Goal: Information Seeking & Learning: Check status

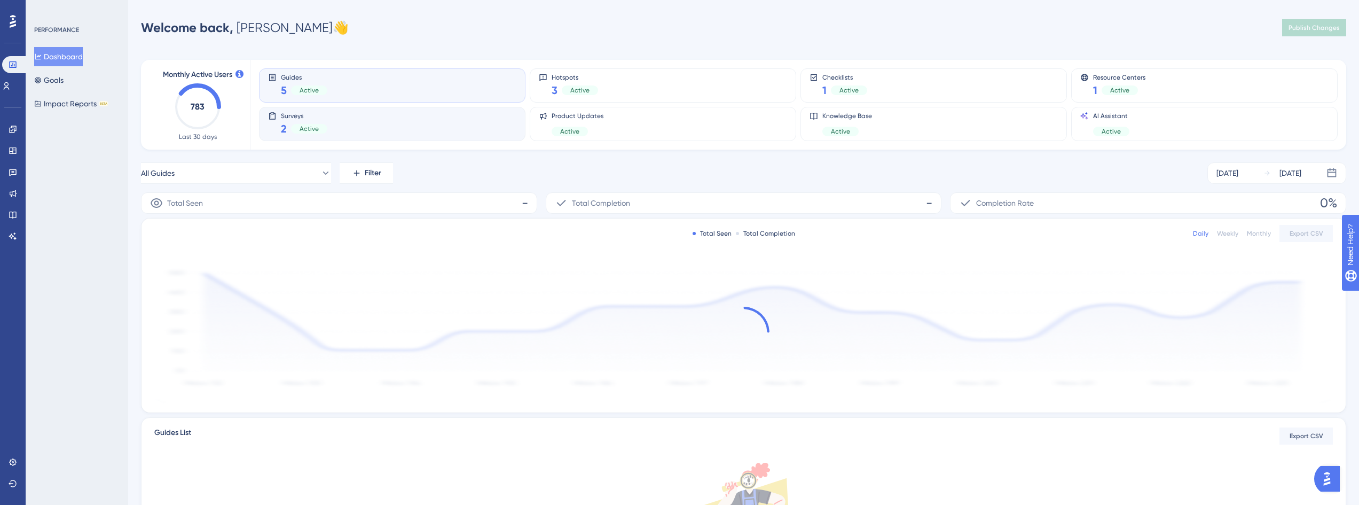
click at [381, 116] on div "Surveys 2 Active" at bounding box center [392, 124] width 248 height 25
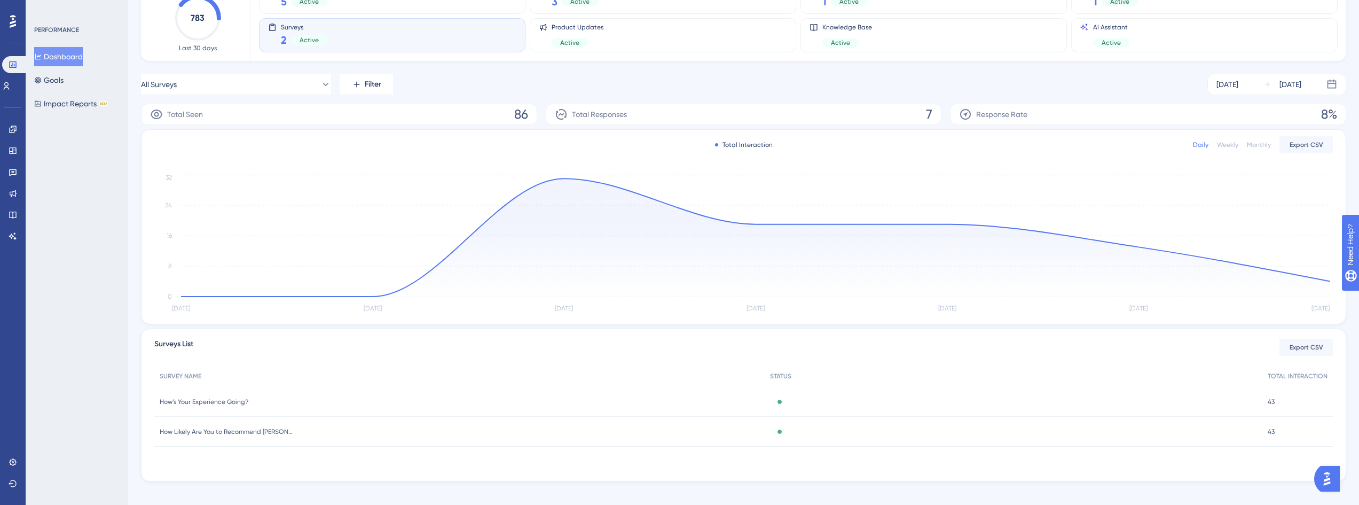
scroll to position [99, 0]
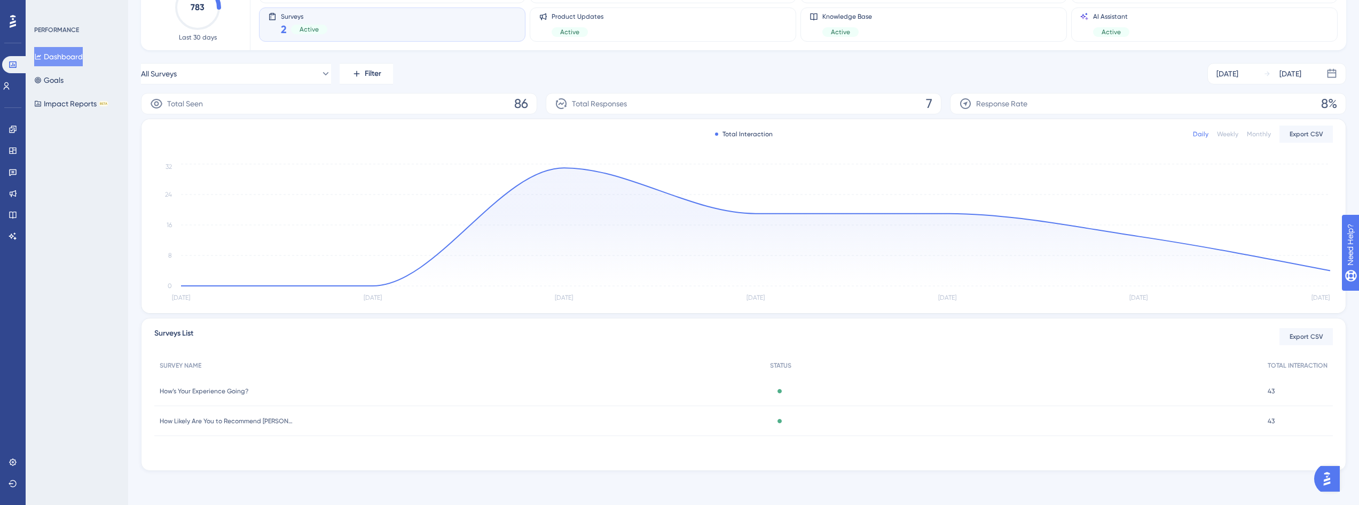
click at [247, 388] on span "How’s Your Experience Going?" at bounding box center [204, 391] width 89 height 9
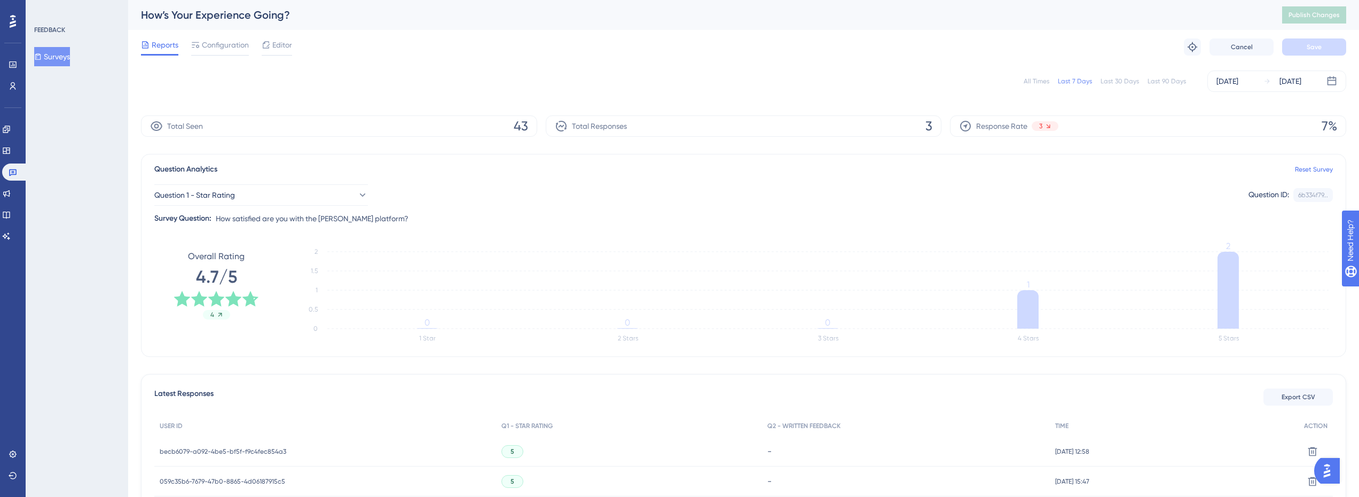
click at [1174, 85] on div "All Times Last 7 Days Last 30 Days Last 90 Days [DATE] [DATE]" at bounding box center [743, 80] width 1205 height 21
click at [1174, 81] on div "Last 90 Days" at bounding box center [1167, 81] width 38 height 9
click at [319, 204] on button "Question 1 - Star Rating" at bounding box center [261, 194] width 214 height 21
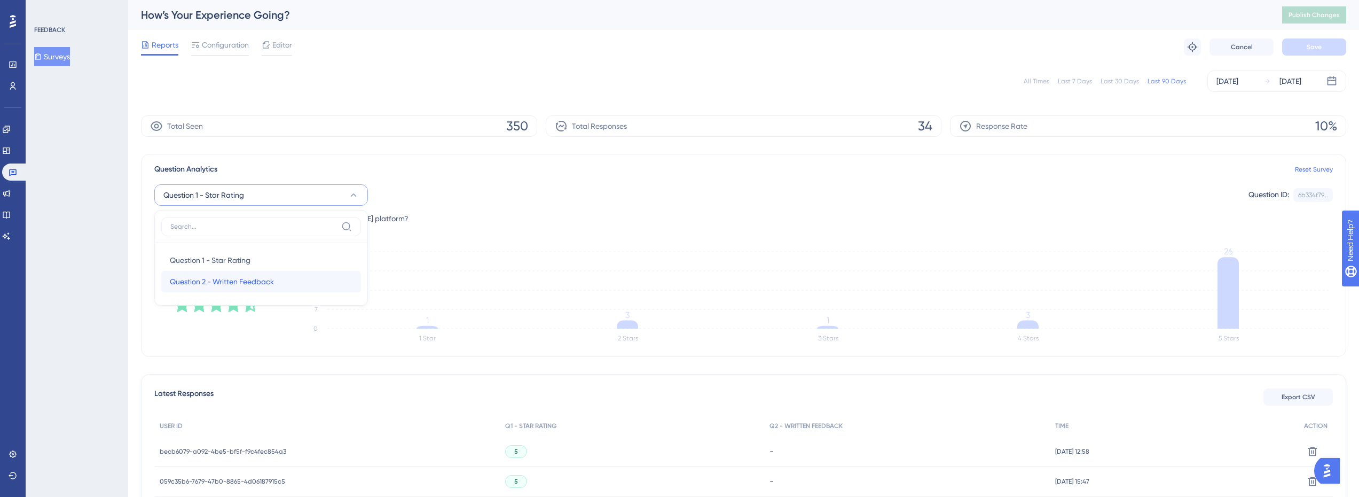
click at [272, 276] on span "Question 2 - Written Feedback" at bounding box center [222, 281] width 104 height 13
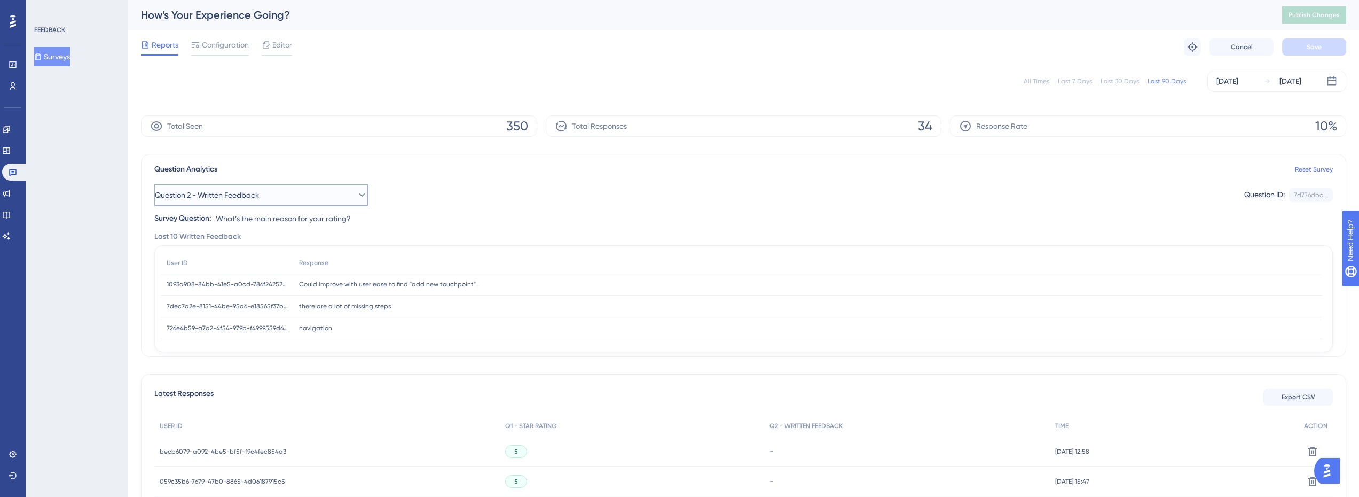
click at [340, 197] on button "Question 2 - Written Feedback" at bounding box center [261, 194] width 214 height 21
click at [222, 268] on div "Question 1 - Star Rating Question 1 - Star Rating" at bounding box center [261, 259] width 183 height 21
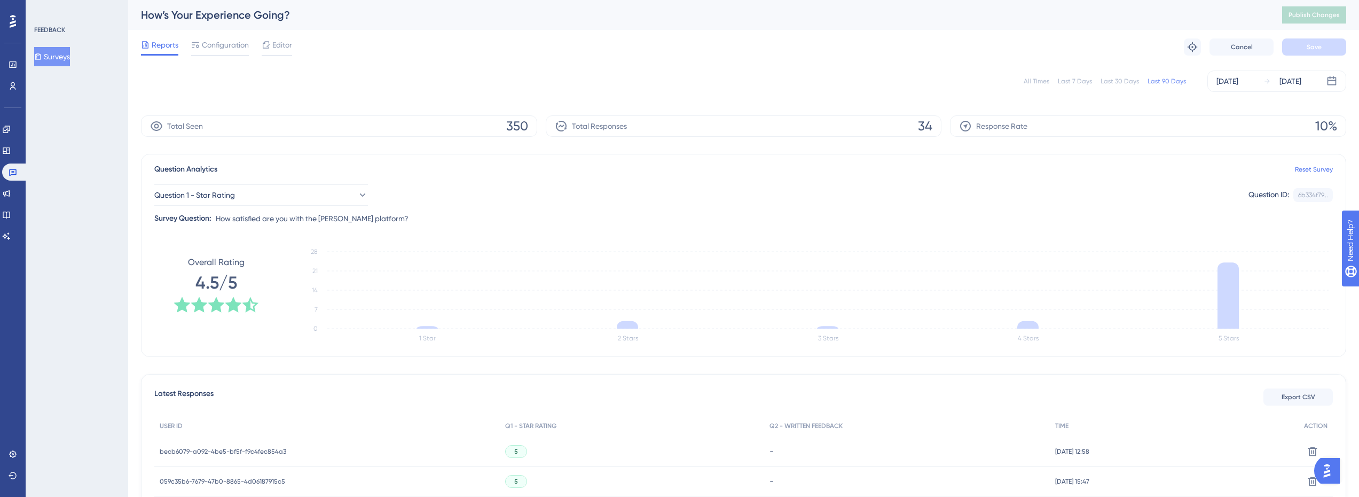
click at [52, 59] on button "Surveys" at bounding box center [52, 56] width 36 height 19
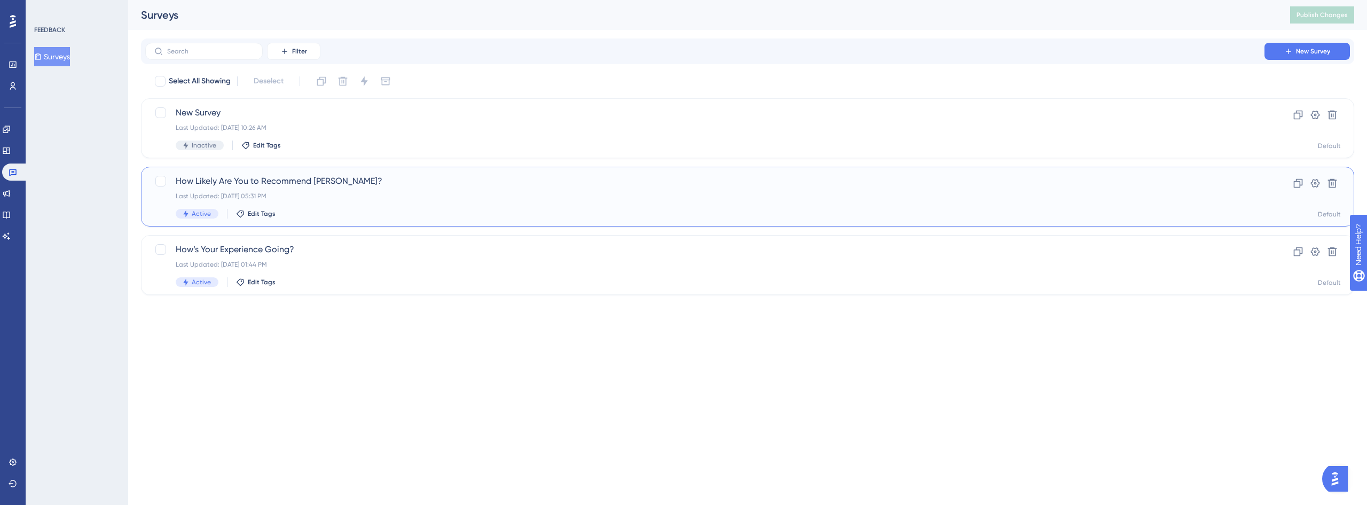
click at [320, 184] on span "How Likely Are You to Recommend [PERSON_NAME]?" at bounding box center [705, 181] width 1059 height 13
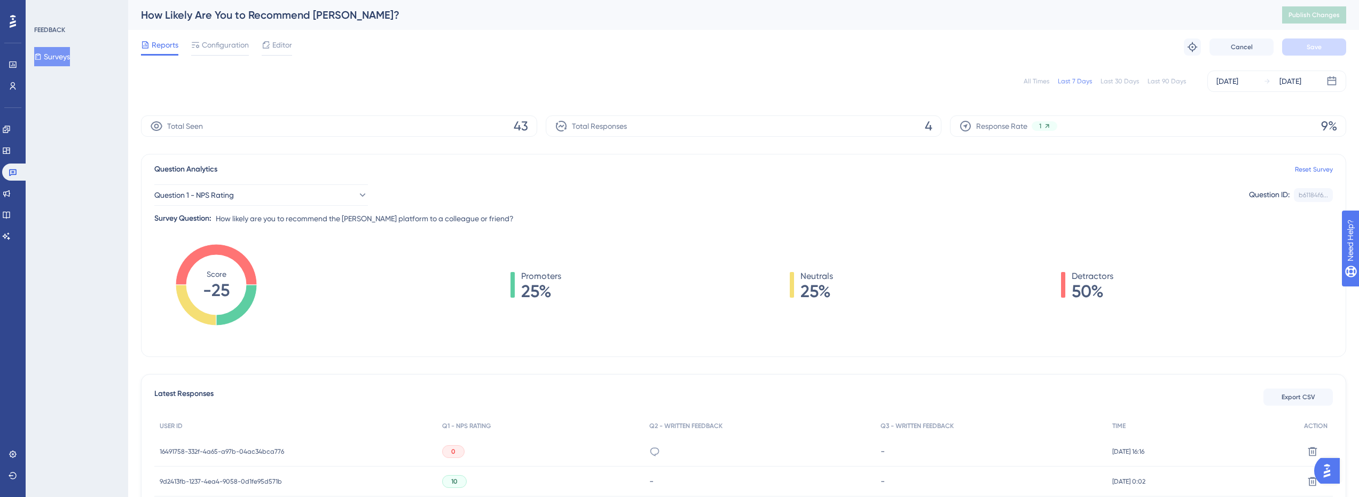
click at [1182, 81] on div "Last 90 Days" at bounding box center [1167, 81] width 38 height 9
click at [11, 238] on icon at bounding box center [6, 236] width 9 height 9
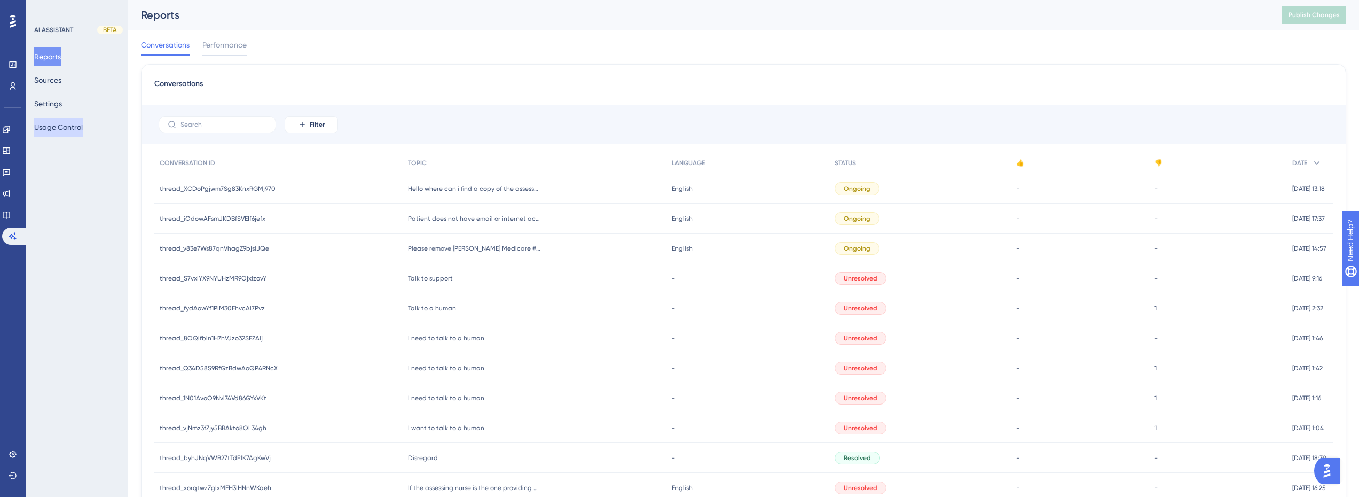
click at [66, 128] on button "Usage Control" at bounding box center [58, 126] width 49 height 19
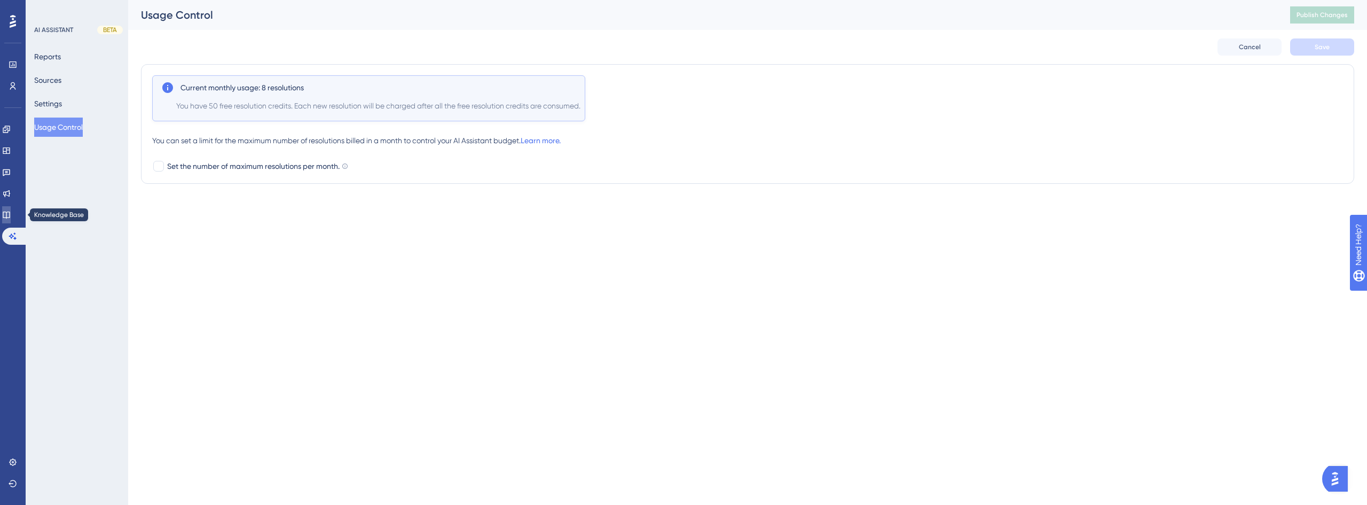
click at [11, 215] on icon at bounding box center [6, 214] width 9 height 9
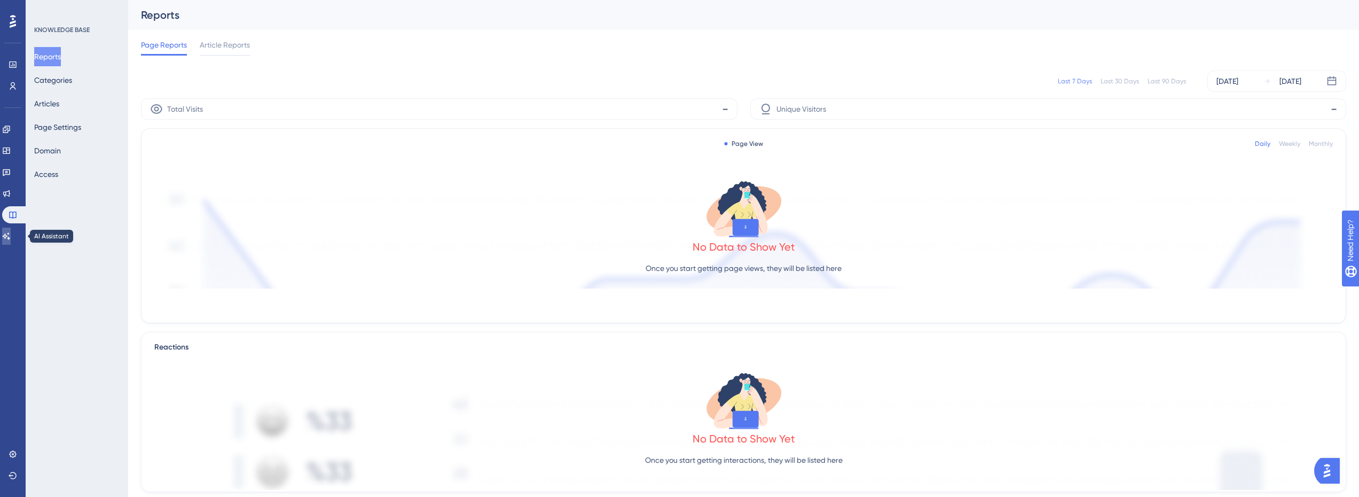
click at [10, 240] on link at bounding box center [6, 236] width 9 height 17
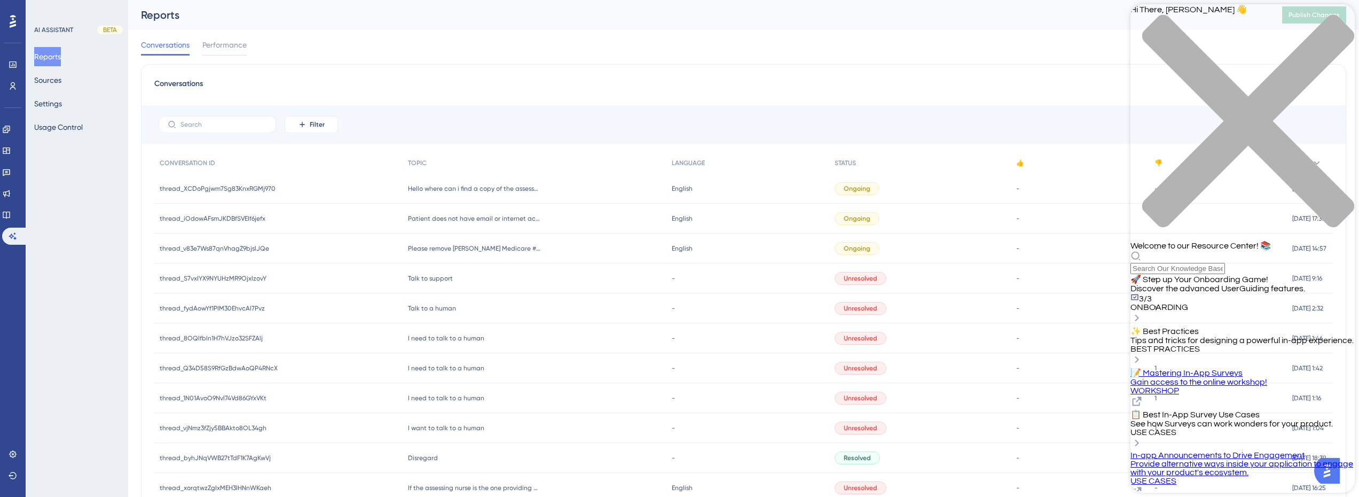
click at [1339, 21] on icon "close resource center" at bounding box center [1243, 126] width 224 height 224
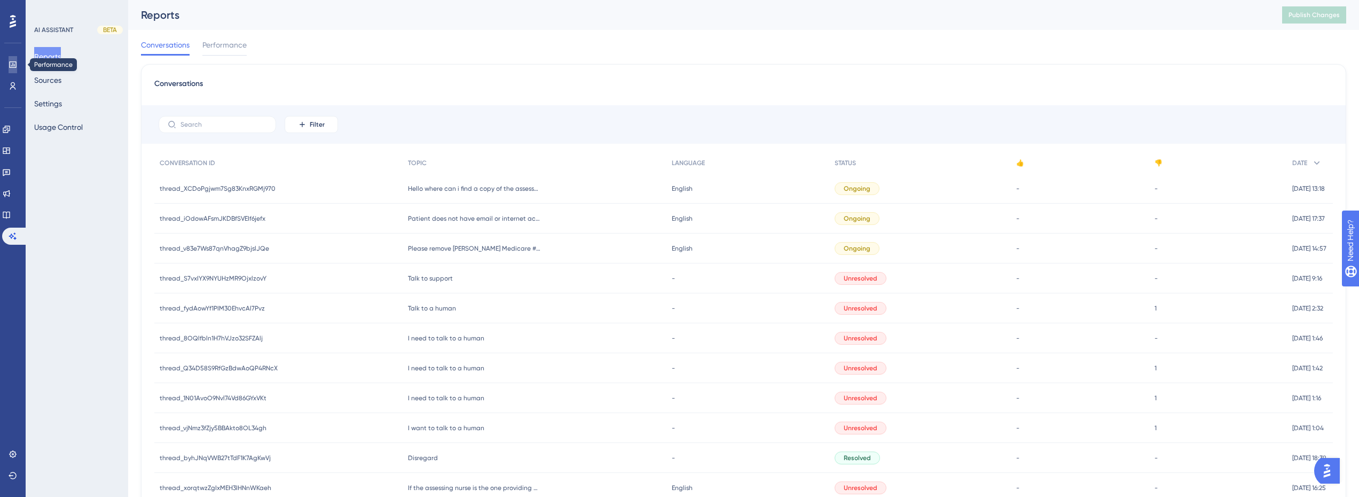
click at [17, 67] on link at bounding box center [13, 64] width 9 height 17
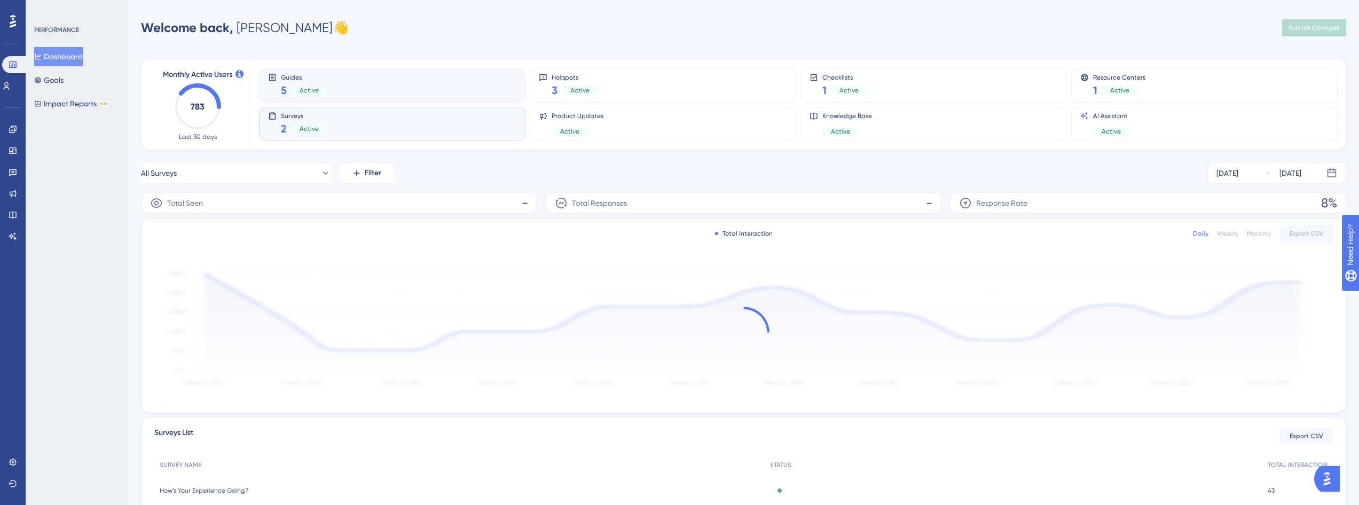
click at [419, 89] on div "Guides 5 Active" at bounding box center [392, 85] width 248 height 25
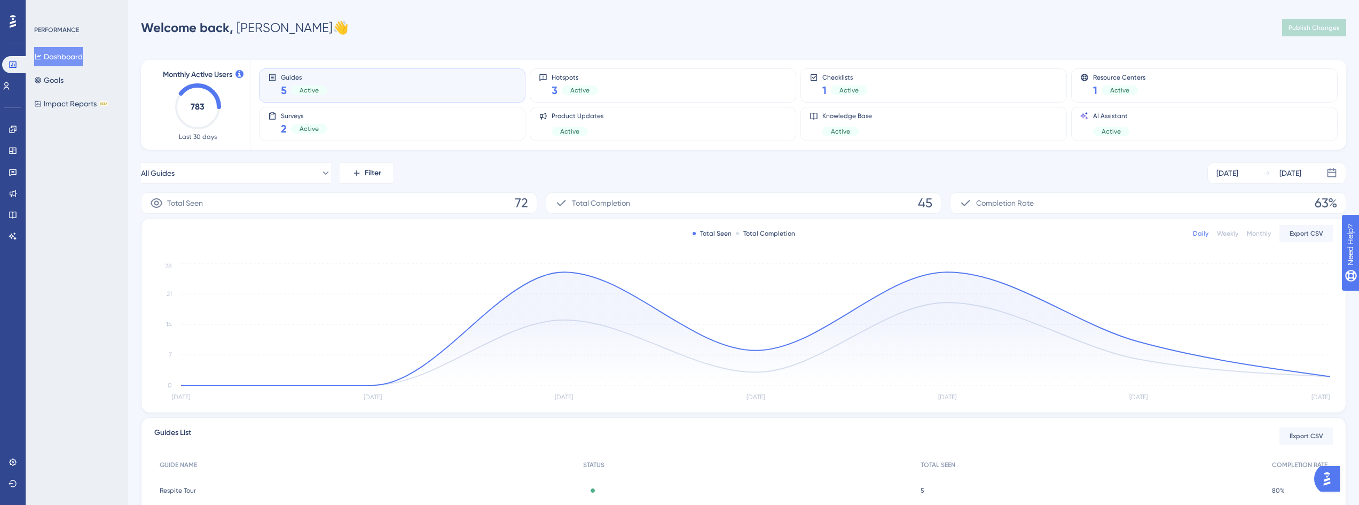
click at [105, 202] on div "PERFORMANCE Dashboard Goals Impact Reports BETA" at bounding box center [77, 252] width 103 height 505
